Goal: Navigation & Orientation: Find specific page/section

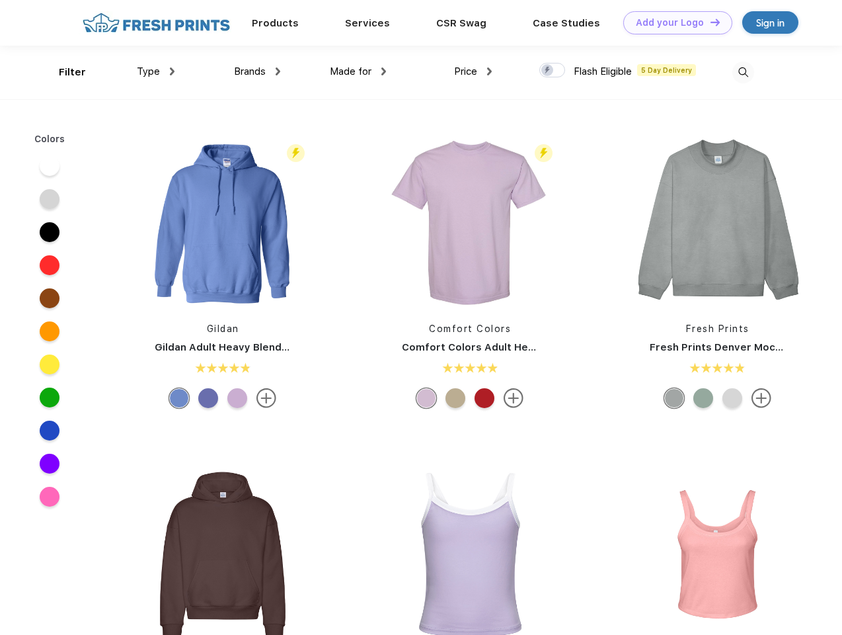
click at [673, 22] on link "Add your Logo Design Tool" at bounding box center [678, 22] width 109 height 23
click at [0, 0] on div "Design Tool" at bounding box center [0, 0] width 0 height 0
click at [710, 22] on link "Add your Logo Design Tool" at bounding box center [678, 22] width 109 height 23
click at [63, 72] on div "Filter" at bounding box center [72, 72] width 27 height 15
click at [156, 71] on span "Type" at bounding box center [148, 71] width 23 height 12
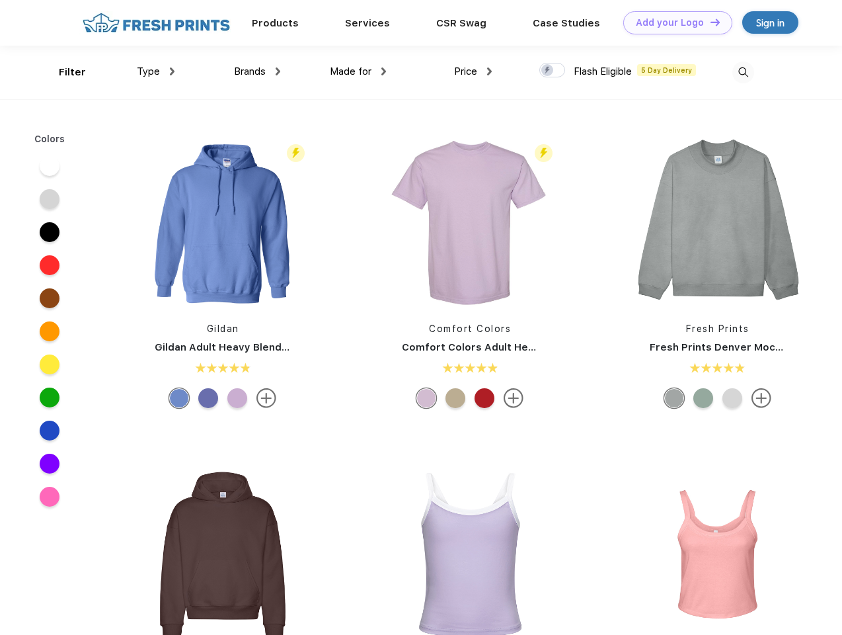
click at [257, 71] on span "Brands" at bounding box center [250, 71] width 32 height 12
click at [358, 71] on span "Made for" at bounding box center [351, 71] width 42 height 12
click at [473, 71] on span "Price" at bounding box center [465, 71] width 23 height 12
click at [553, 71] on div at bounding box center [553, 70] width 26 height 15
click at [548, 71] on input "checkbox" at bounding box center [544, 66] width 9 height 9
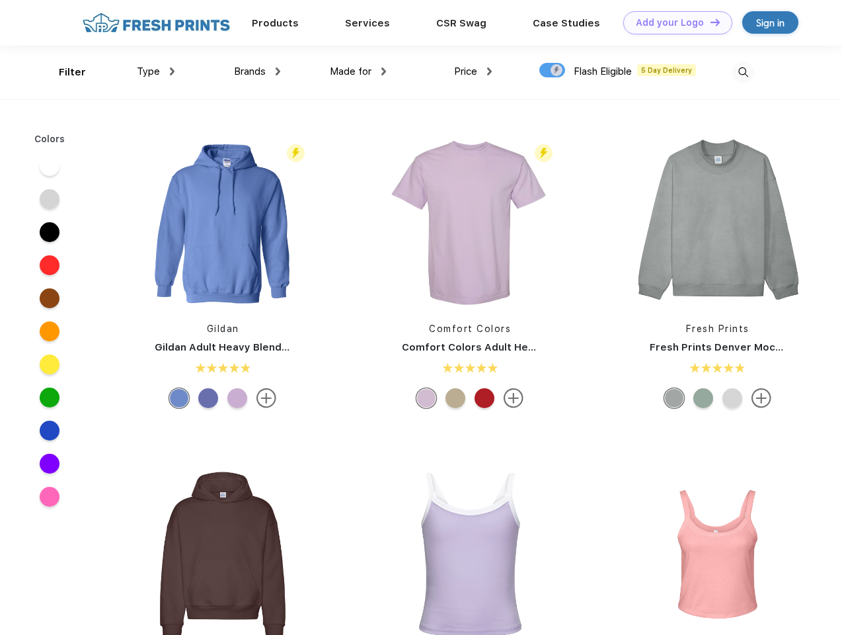
click at [743, 72] on img at bounding box center [744, 72] width 22 height 22
